Goal: Task Accomplishment & Management: Use online tool/utility

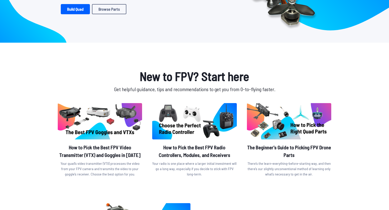
scroll to position [103, 0]
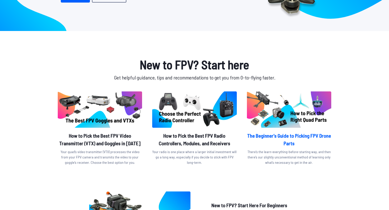
click at [307, 109] on img at bounding box center [289, 109] width 84 height 36
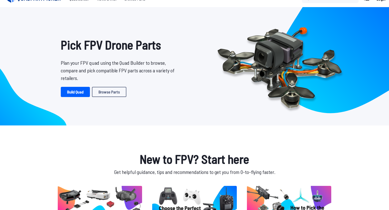
scroll to position [0, 0]
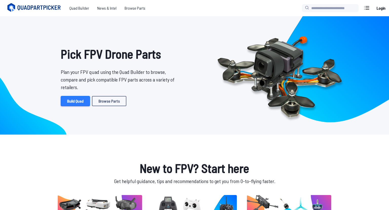
click at [71, 99] on link "Build Quad" at bounding box center [75, 101] width 29 height 10
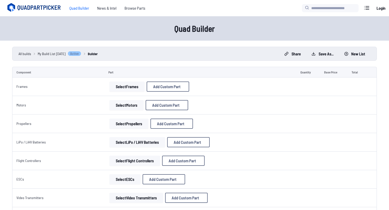
click at [126, 86] on button "Select Frames" at bounding box center [126, 86] width 35 height 10
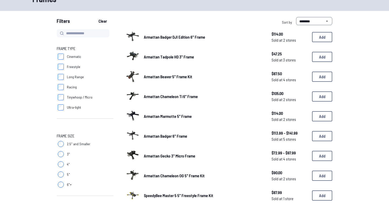
scroll to position [35, 0]
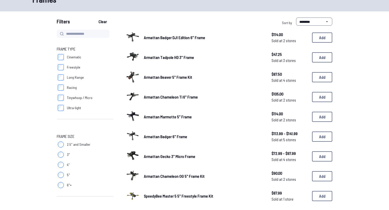
click at [62, 60] on label "Cinematic" at bounding box center [85, 57] width 57 height 10
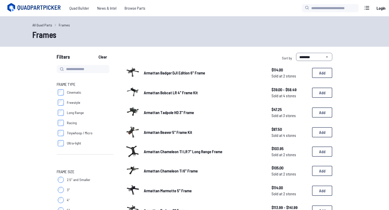
click at [203, 73] on span "Armattan Badger DJI Edition 6" Frame" at bounding box center [174, 72] width 61 height 5
click at [174, 72] on span "Armattan Badger DJI Edition 6" Frame" at bounding box center [174, 72] width 61 height 5
click at [237, 75] on link "Armattan Badger DJI Edition 6" Frame" at bounding box center [204, 73] width 120 height 6
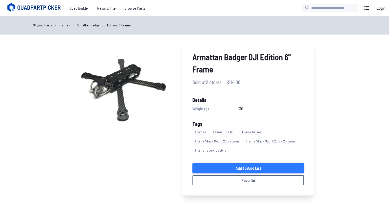
click at [246, 169] on link "Add to Build List" at bounding box center [249, 168] width 112 height 10
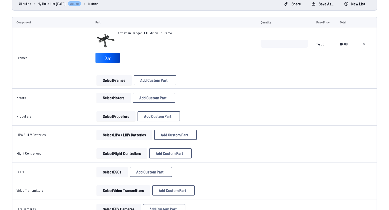
scroll to position [50, 0]
click at [111, 98] on button "Select Motors" at bounding box center [114, 98] width 34 height 10
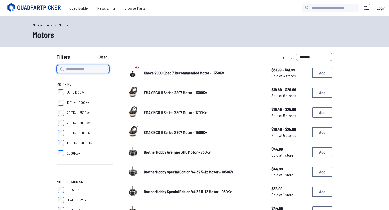
click at [72, 69] on input at bounding box center [83, 69] width 53 height 8
type input "***"
click at [94, 53] on button "Clear" at bounding box center [102, 57] width 17 height 8
type input "***"
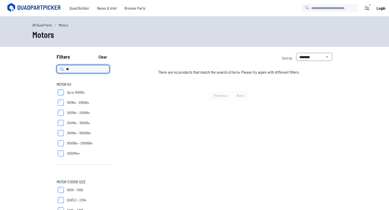
type input "*"
type input "****"
click at [94, 53] on button "Clear" at bounding box center [102, 57] width 17 height 8
type input "****"
type input "*"
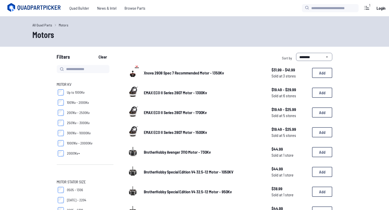
click at [44, 23] on link "All Quad Parts" at bounding box center [42, 24] width 20 height 5
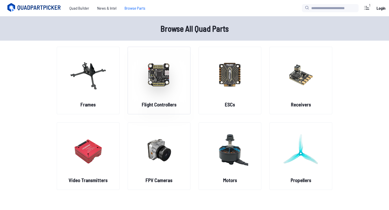
click at [157, 75] on img at bounding box center [159, 74] width 36 height 45
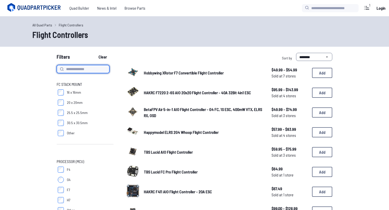
click at [93, 71] on input at bounding box center [83, 69] width 53 height 8
type input "*******"
click at [94, 53] on button "Clear" at bounding box center [102, 57] width 17 height 8
type input "*******"
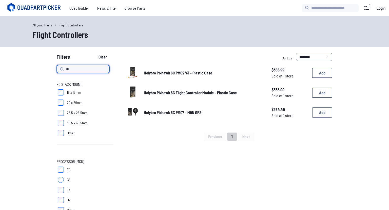
type input "*"
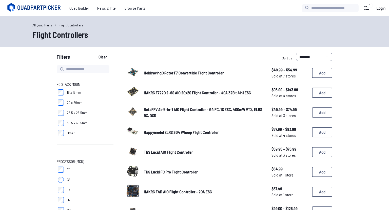
click at [368, 7] on div "1" at bounding box center [370, 5] width 6 height 5
click at [43, 23] on link "All Quad Parts" at bounding box center [42, 24] width 20 height 5
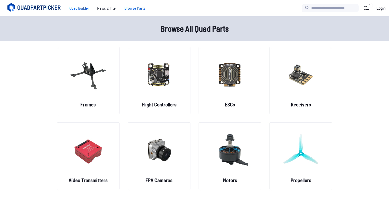
click at [72, 8] on span "Quad Builder" at bounding box center [79, 8] width 28 height 10
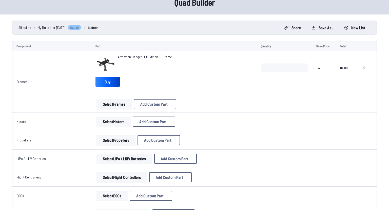
scroll to position [39, 0]
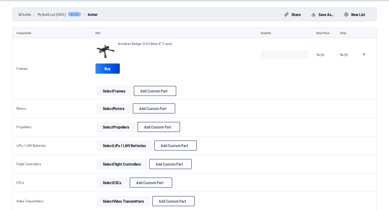
click at [114, 165] on button "Select Flight Controllers" at bounding box center [122, 164] width 51 height 10
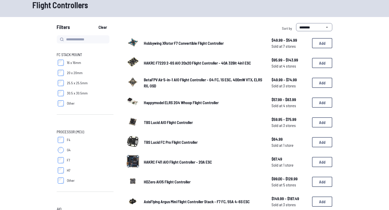
scroll to position [29, 0]
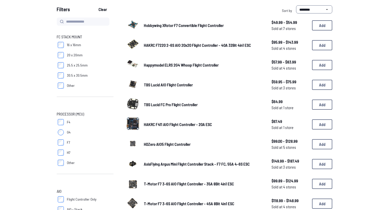
scroll to position [45, 0]
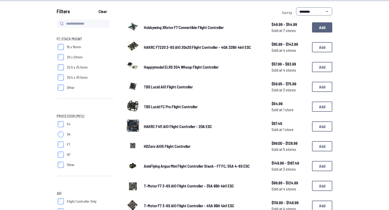
click at [325, 27] on button "Add" at bounding box center [322, 27] width 20 height 10
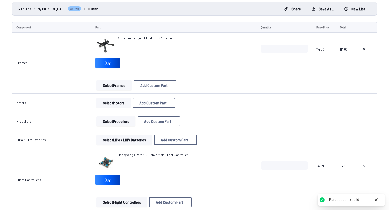
scroll to position [49, 0]
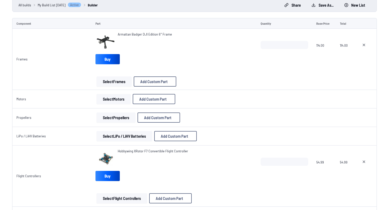
click at [113, 95] on button "Select Motors" at bounding box center [114, 99] width 34 height 10
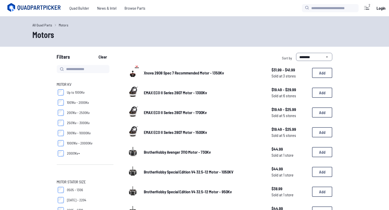
click at [44, 26] on link "All Quad Parts" at bounding box center [42, 24] width 20 height 5
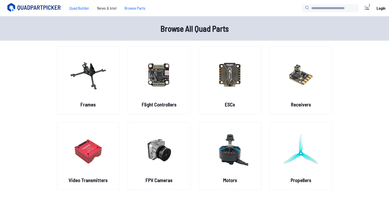
click at [83, 10] on span "Quad Builder" at bounding box center [79, 8] width 28 height 10
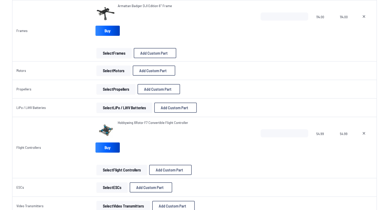
scroll to position [80, 0]
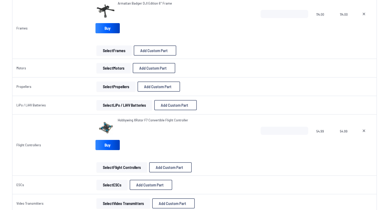
click at [127, 120] on span "Hobbywing XRotor F7 Convertible Flight Controller" at bounding box center [153, 120] width 70 height 4
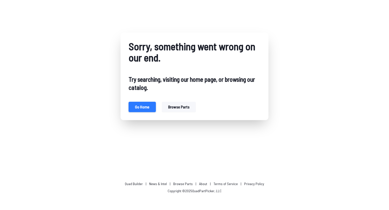
click at [137, 107] on button "Go home" at bounding box center [142, 107] width 27 height 10
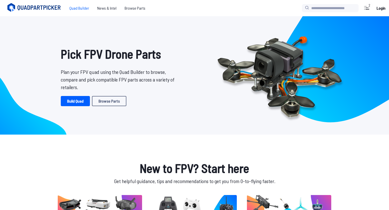
click at [76, 7] on span "Quad Builder" at bounding box center [79, 8] width 28 height 10
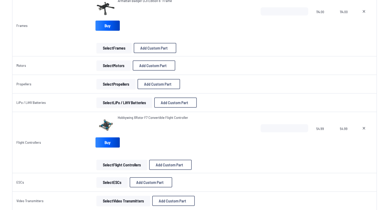
scroll to position [83, 0]
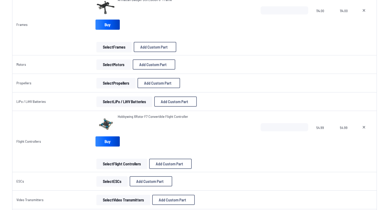
click at [124, 165] on button "Select Flight Controllers" at bounding box center [122, 163] width 51 height 10
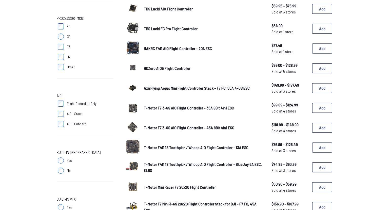
scroll to position [139, 0]
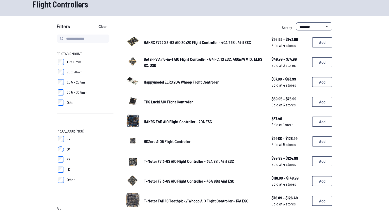
scroll to position [29, 0]
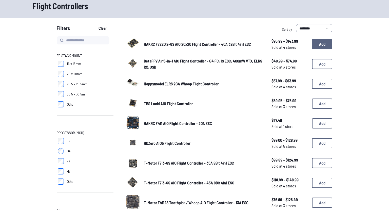
click at [322, 44] on button "Add" at bounding box center [322, 44] width 20 height 10
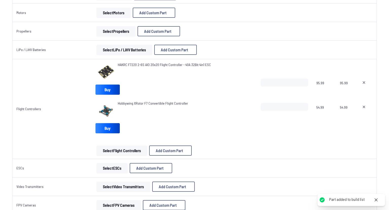
scroll to position [137, 0]
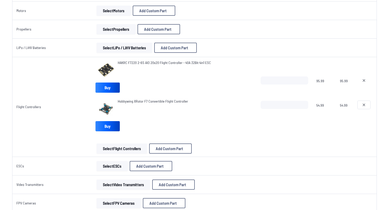
click at [364, 105] on icon at bounding box center [364, 105] width 2 height 2
type textarea "**********"
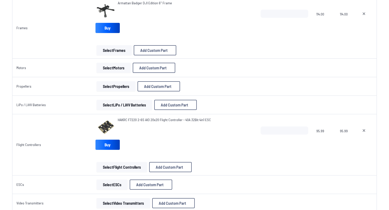
scroll to position [80, 0]
click at [119, 65] on button "Select Motors" at bounding box center [114, 67] width 34 height 10
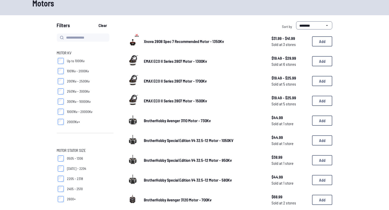
scroll to position [31, 0]
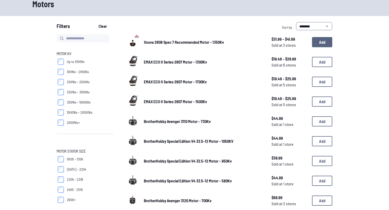
click at [320, 41] on button "Add" at bounding box center [322, 42] width 20 height 10
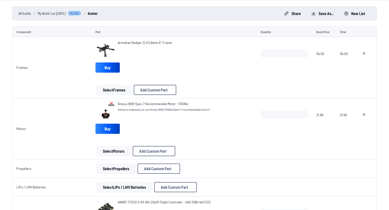
scroll to position [60, 0]
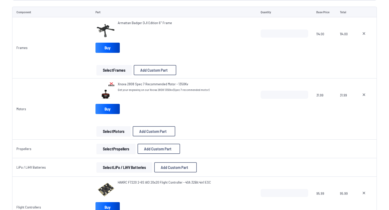
click at [304, 93] on input "*" at bounding box center [285, 94] width 48 height 8
type input "*"
click at [304, 93] on input "*" at bounding box center [285, 94] width 48 height 8
click at [246, 121] on div "Xnova 2808 Spec 7 Recommended Motor - 1350Kv Get your engraving on our Xnova 28…" at bounding box center [174, 108] width 157 height 55
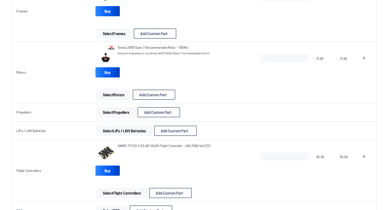
scroll to position [98, 0]
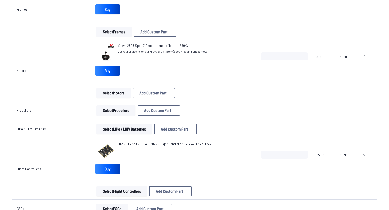
click at [156, 142] on span "HAKRC F7220 2-6S AIO 20x20 Flight Controller - 40A 32Bit 4in1 ESC" at bounding box center [164, 143] width 93 height 4
click at [121, 109] on button "Select Propellers" at bounding box center [116, 110] width 39 height 10
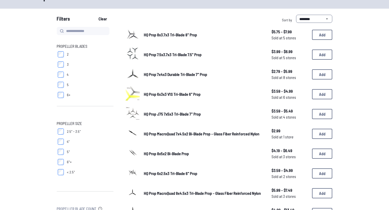
scroll to position [38, 0]
click at [181, 53] on span "HQ Prop 7.5x3.7x3 Tri-Blade 7.5" Prop" at bounding box center [173, 54] width 58 height 5
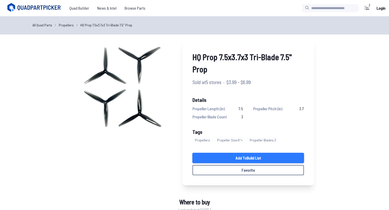
click at [277, 156] on link "Add to Build List" at bounding box center [249, 158] width 112 height 10
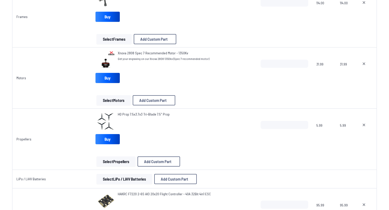
scroll to position [97, 0]
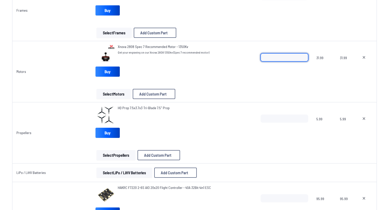
click at [274, 57] on input "*" at bounding box center [285, 57] width 48 height 8
type input "*"
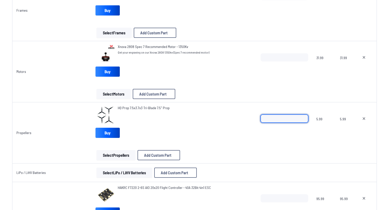
click at [274, 118] on input "*" at bounding box center [285, 118] width 48 height 8
type input "*"
click at [247, 132] on div "HQ Prop 7.5x3.7x3 Tri-Blade 7.5" Prop Buy" at bounding box center [173, 122] width 157 height 34
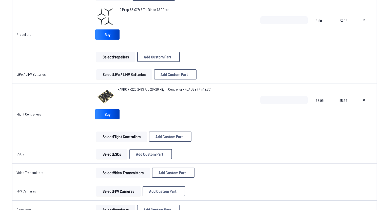
scroll to position [200, 0]
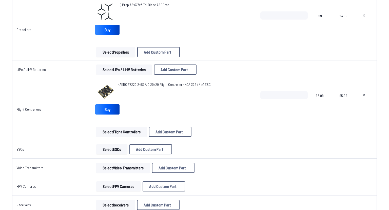
click at [123, 67] on button "Select LiPo / LiHV Batteries" at bounding box center [124, 69] width 56 height 10
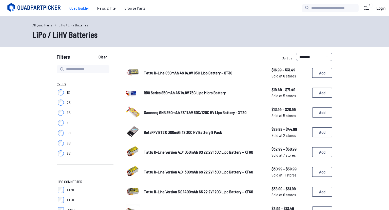
click at [85, 5] on span "Quad Builder" at bounding box center [79, 8] width 28 height 10
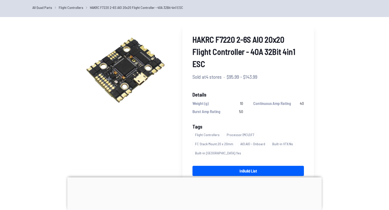
scroll to position [18, 0]
